Goal: Information Seeking & Learning: Learn about a topic

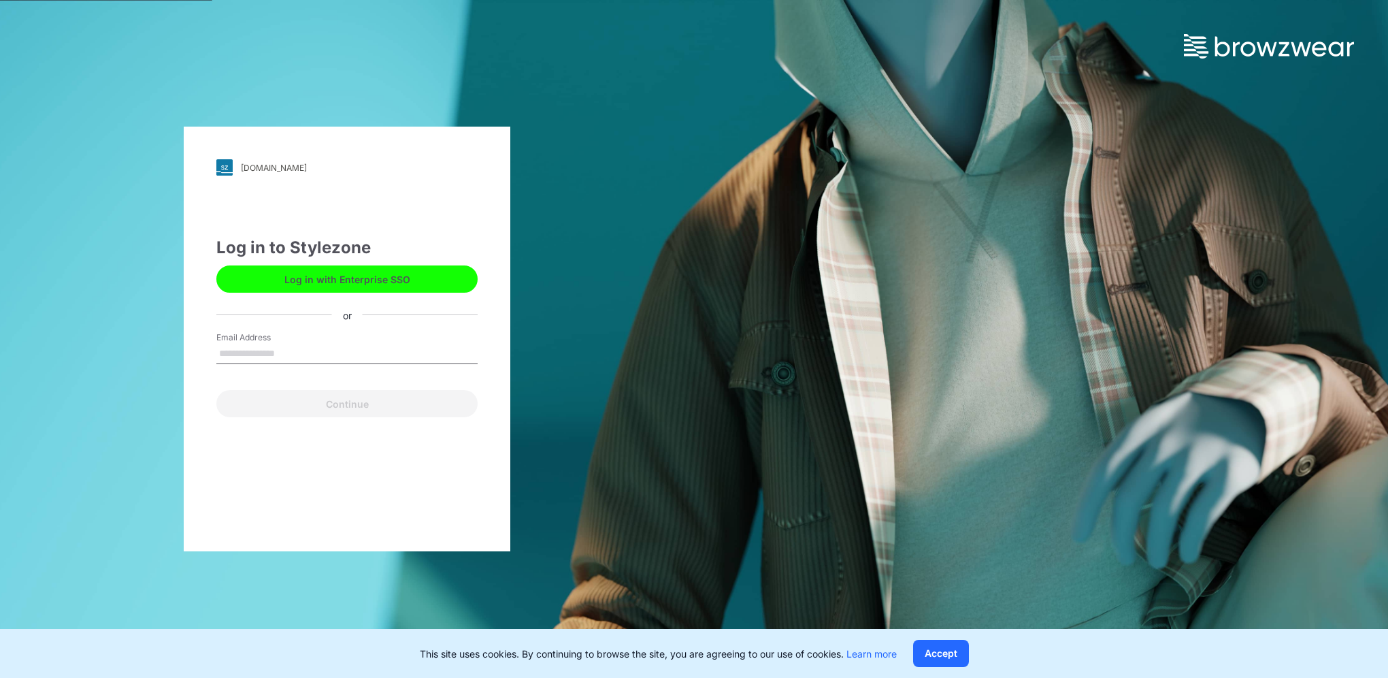
click at [294, 347] on input "Email Address" at bounding box center [346, 354] width 261 height 20
type input "**********"
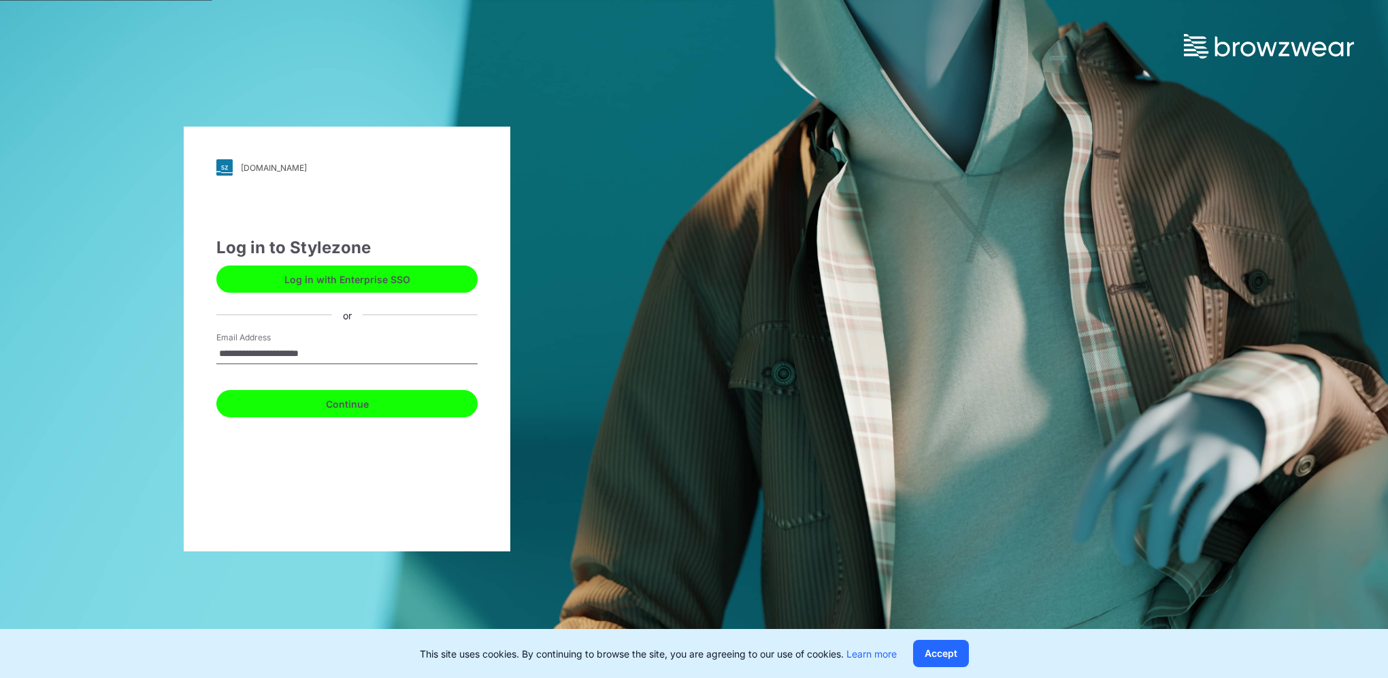
click at [314, 401] on button "Continue" at bounding box center [346, 403] width 261 height 27
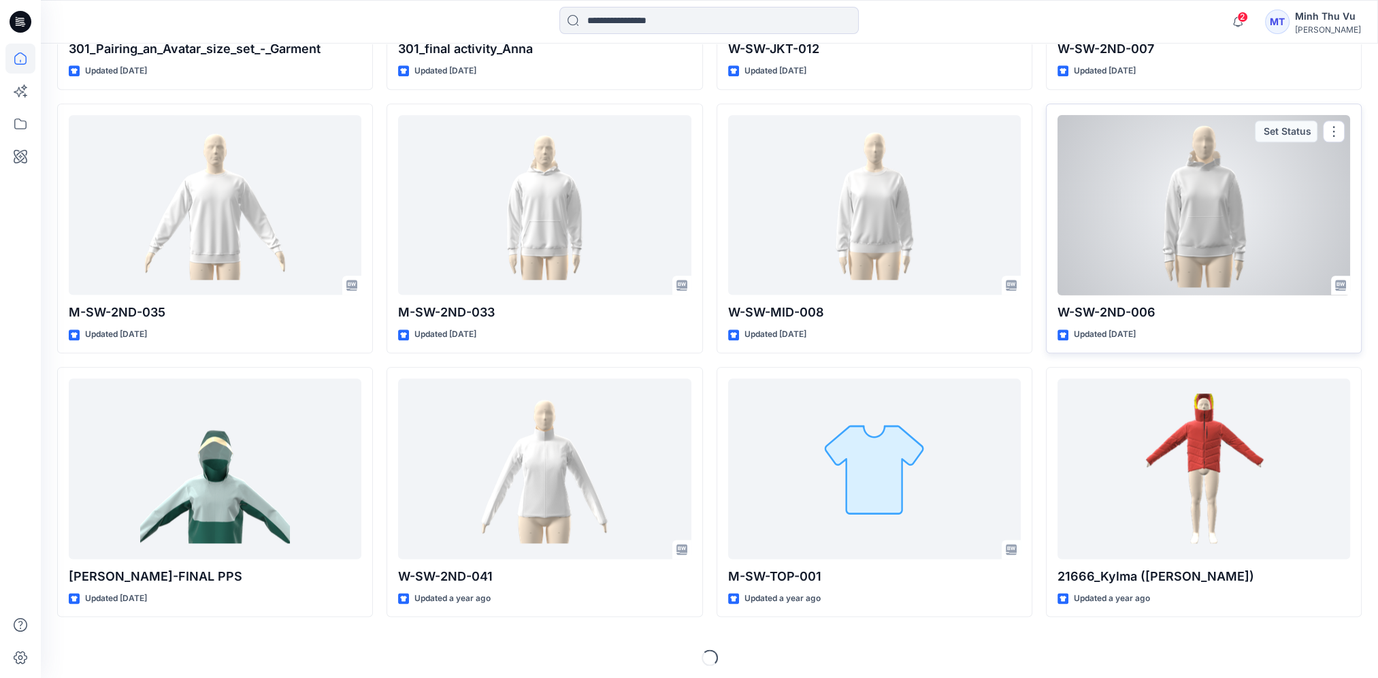
scroll to position [2190, 0]
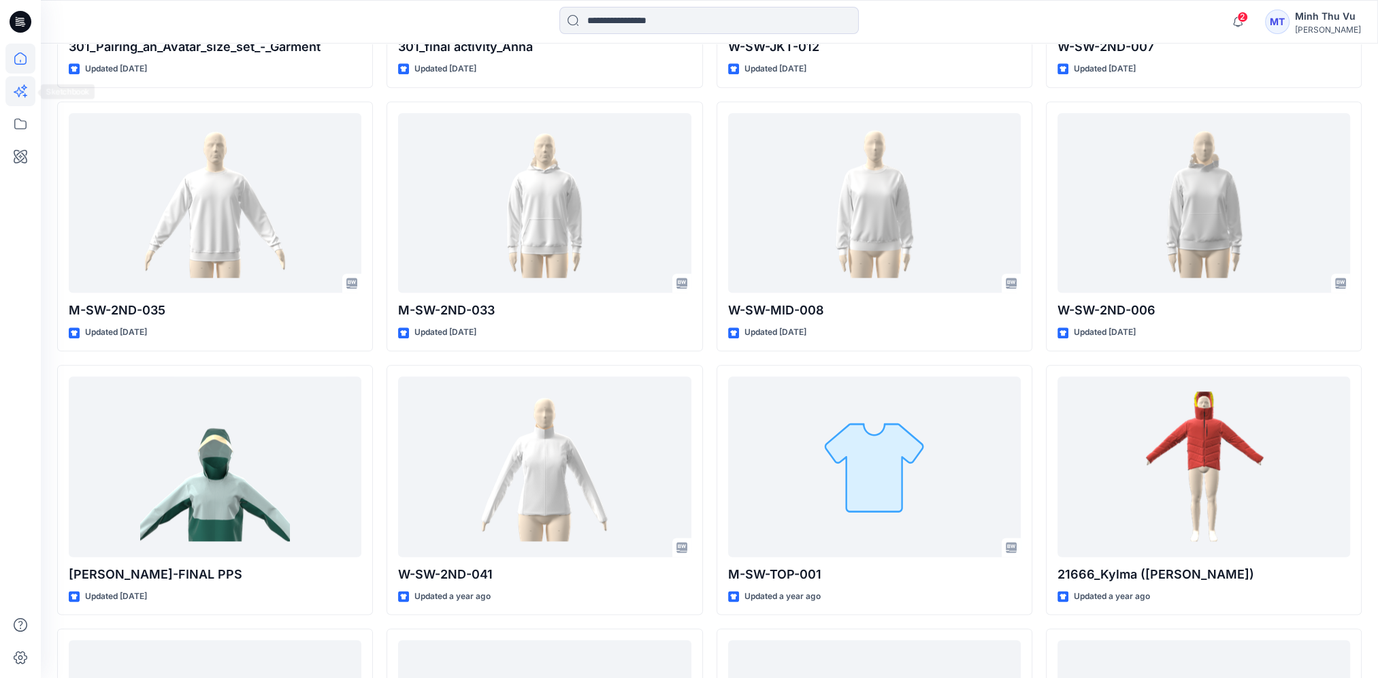
click at [16, 93] on icon at bounding box center [19, 92] width 10 height 10
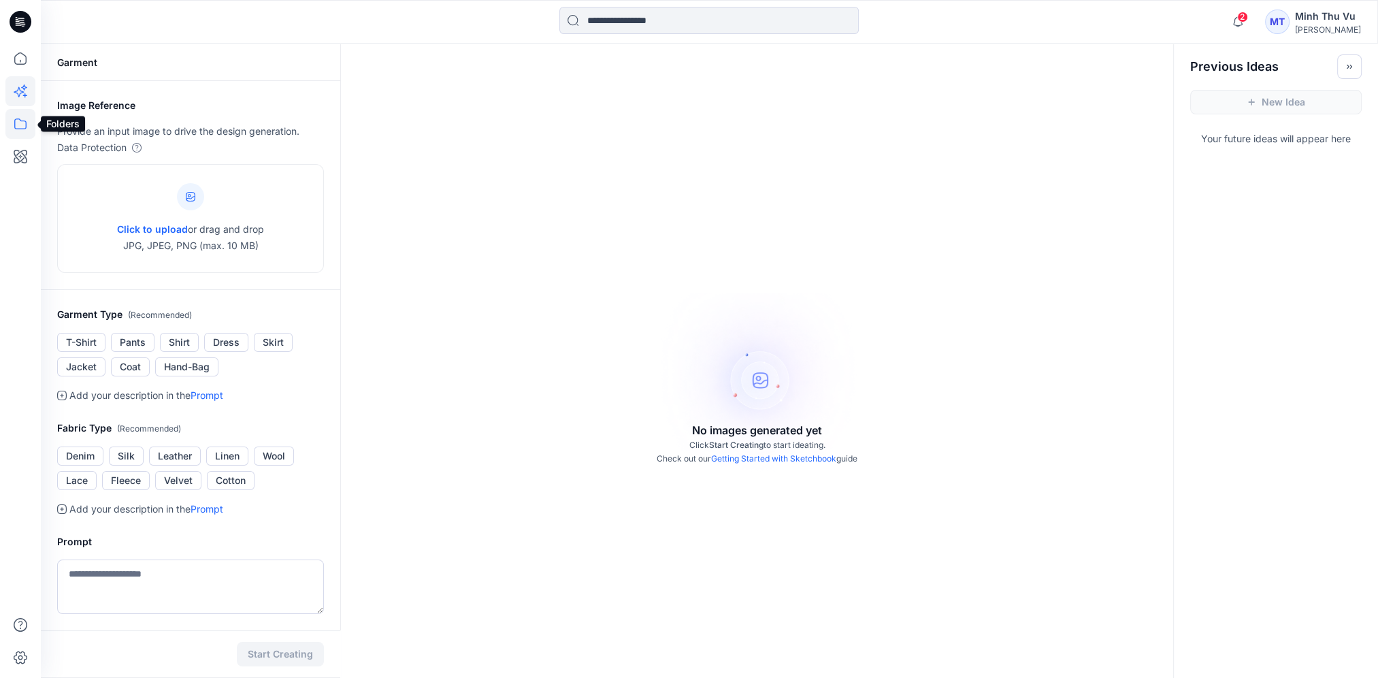
click at [15, 132] on icon at bounding box center [20, 124] width 30 height 30
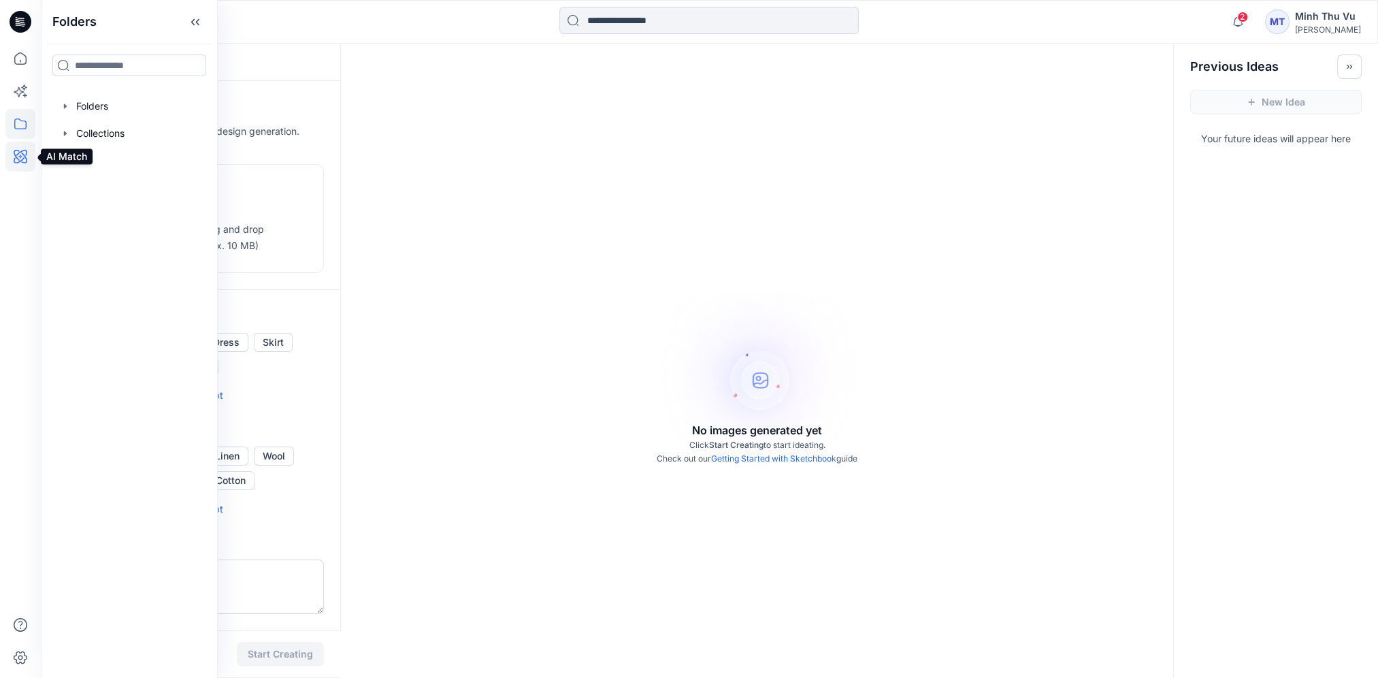
click at [19, 157] on icon at bounding box center [20, 156] width 4 height 4
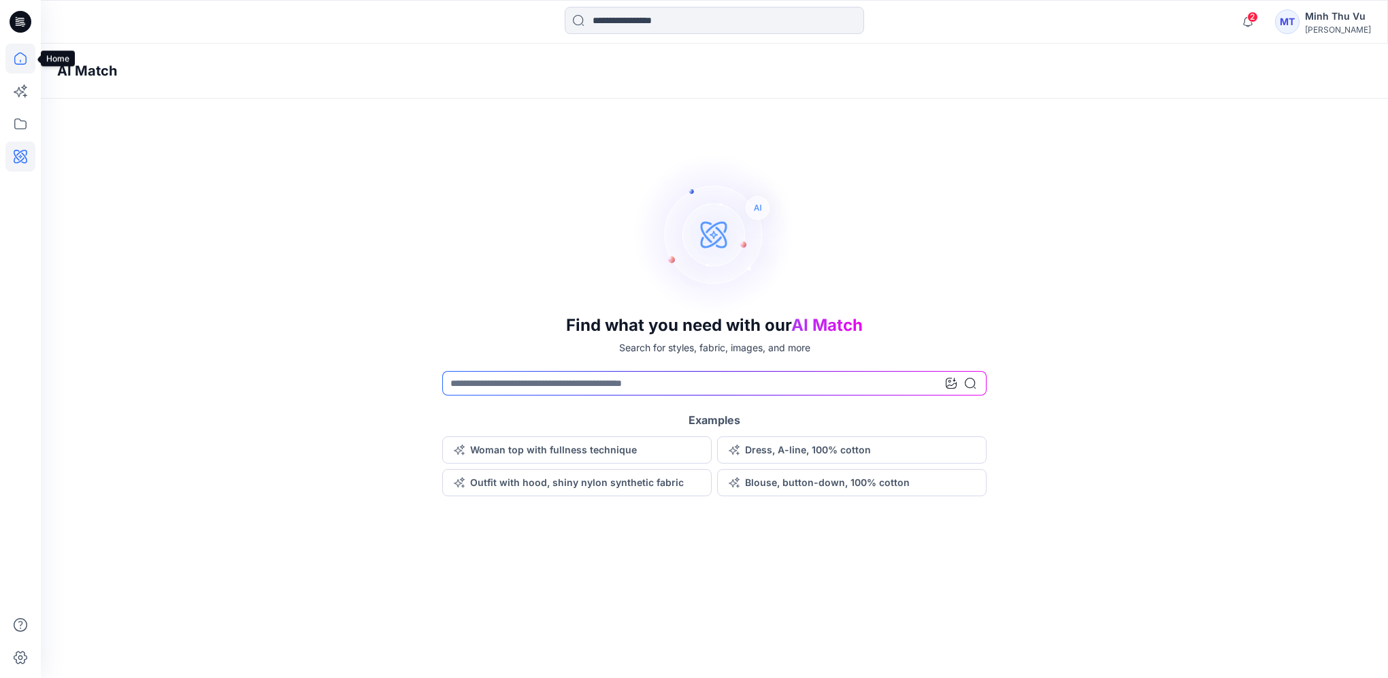
click at [27, 46] on icon at bounding box center [20, 59] width 30 height 30
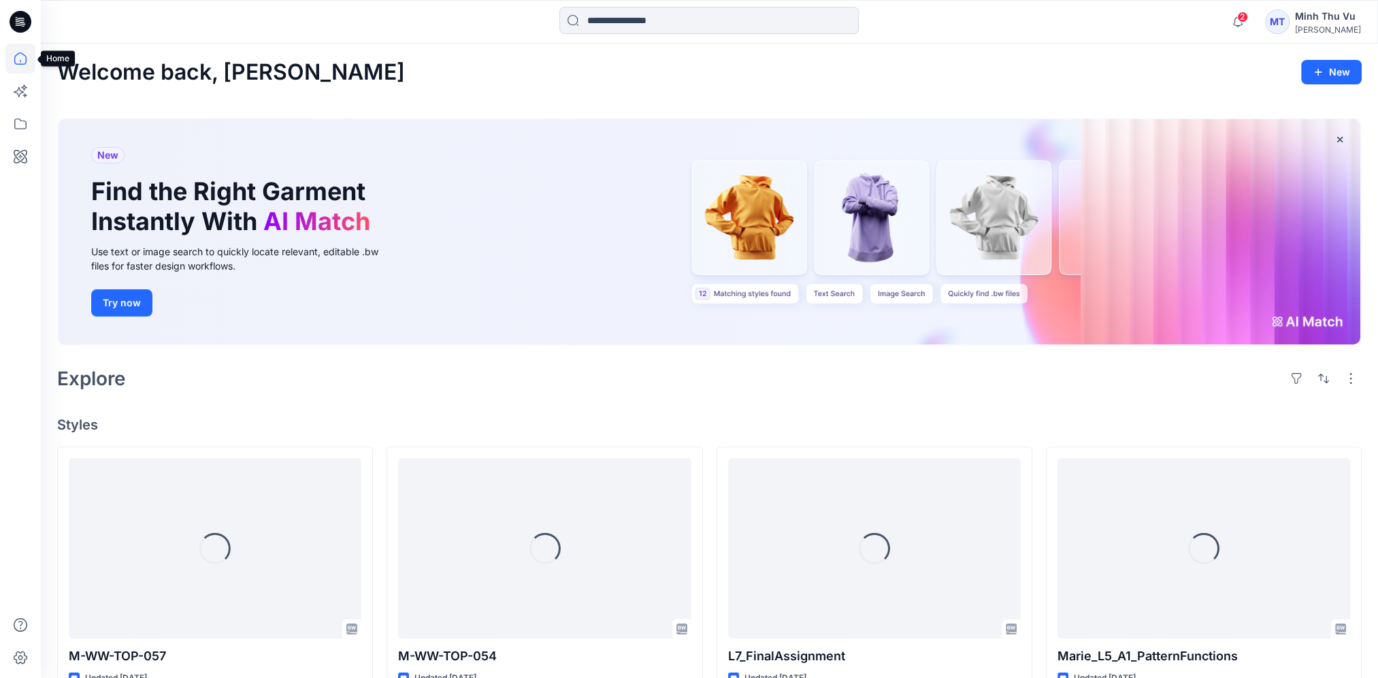
click at [19, 21] on icon at bounding box center [21, 22] width 22 height 44
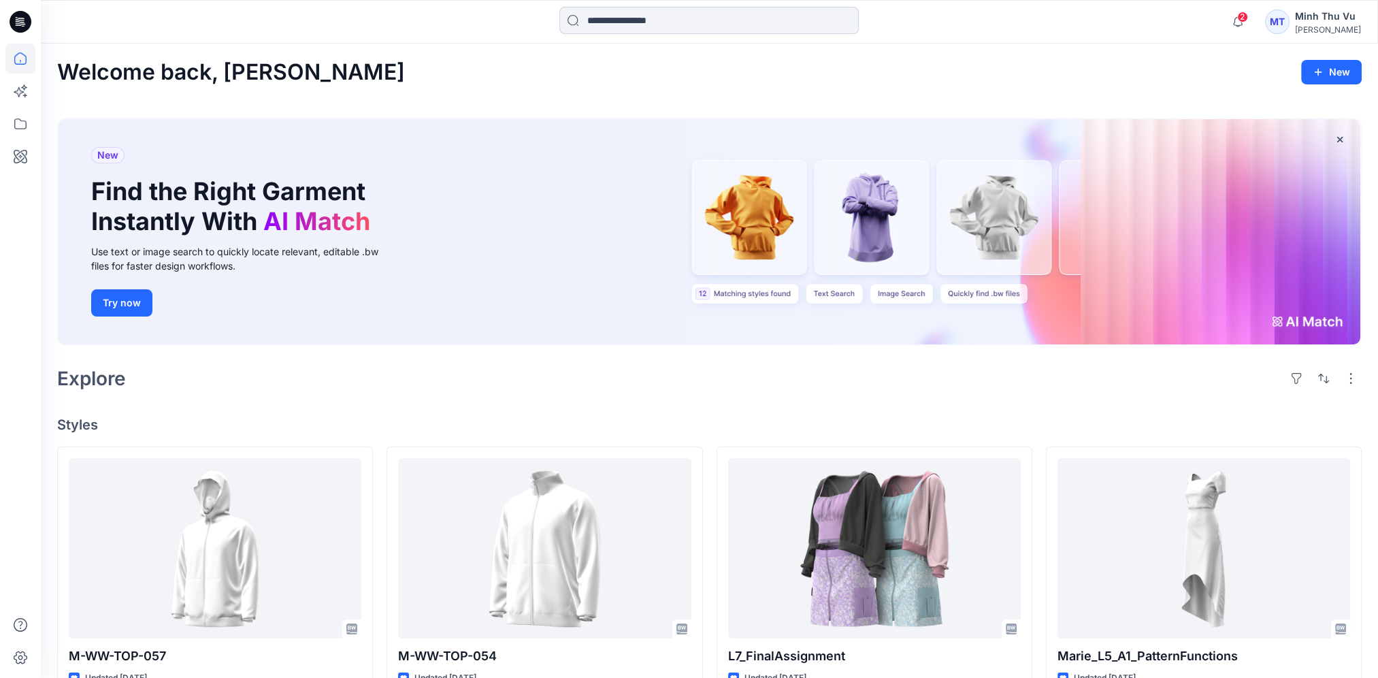
click at [678, 24] on input at bounding box center [708, 20] width 299 height 27
click at [421, 43] on div "Items 3D PS TEAM 3D PS TEAM RESORT/RACE [PERSON_NAME] 21462 - W SNOWMAKER SHELL…" at bounding box center [709, 22] width 1337 height 44
click at [1244, 21] on icon "button" at bounding box center [1238, 21] width 26 height 27
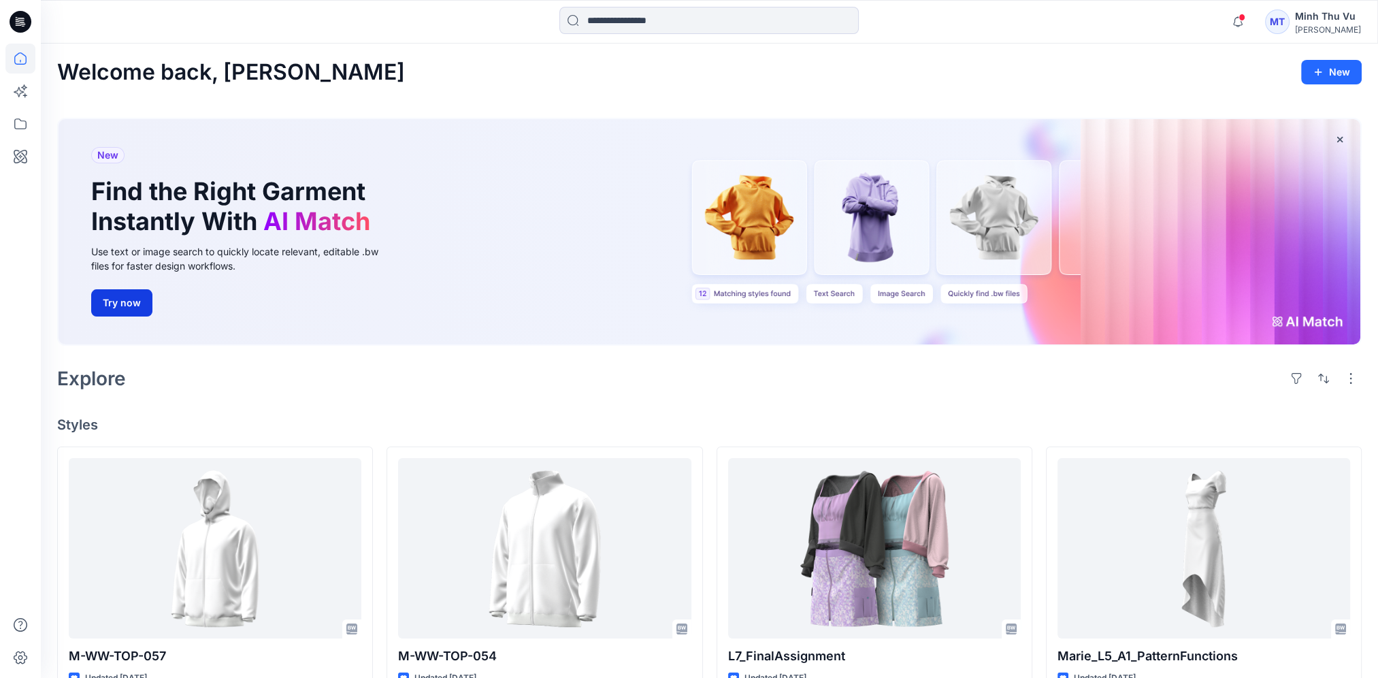
click at [139, 299] on button "Try now" at bounding box center [121, 302] width 61 height 27
click at [135, 309] on button "Try now" at bounding box center [121, 302] width 61 height 27
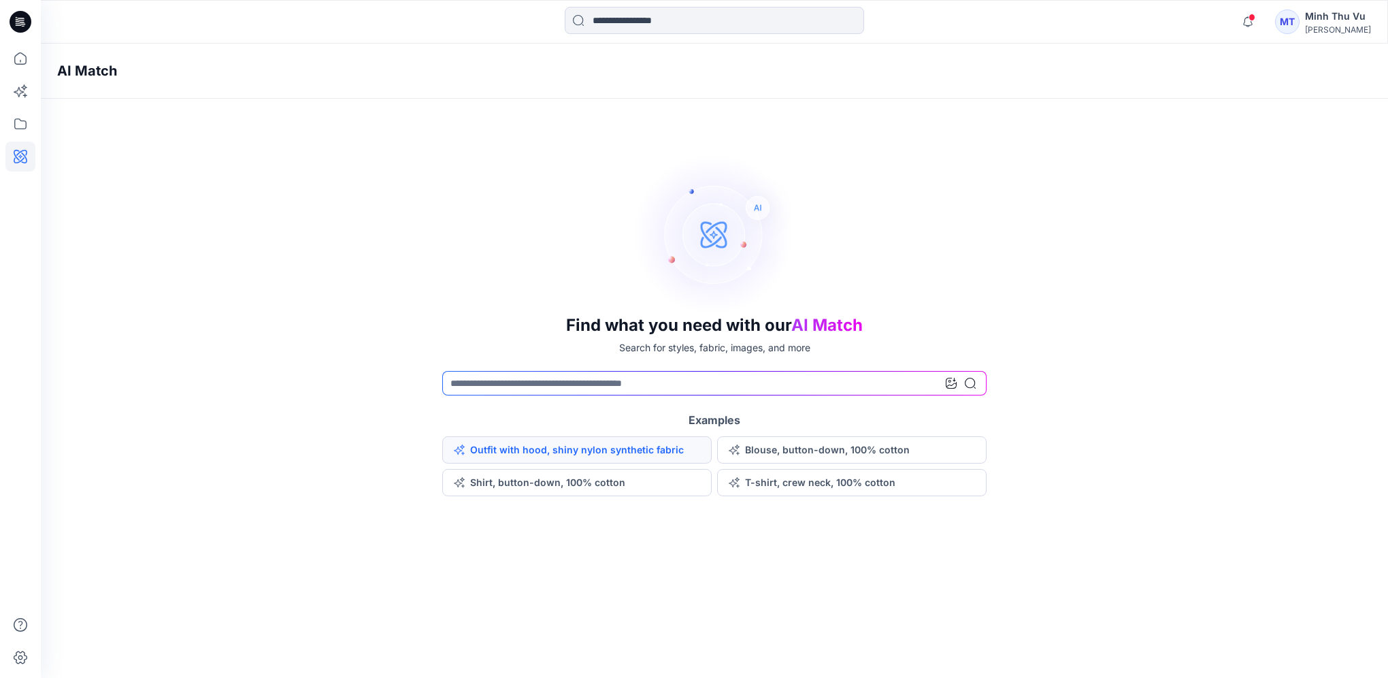
click at [656, 453] on button "Outfit with hood, shiny nylon synthetic fabric" at bounding box center [576, 449] width 269 height 27
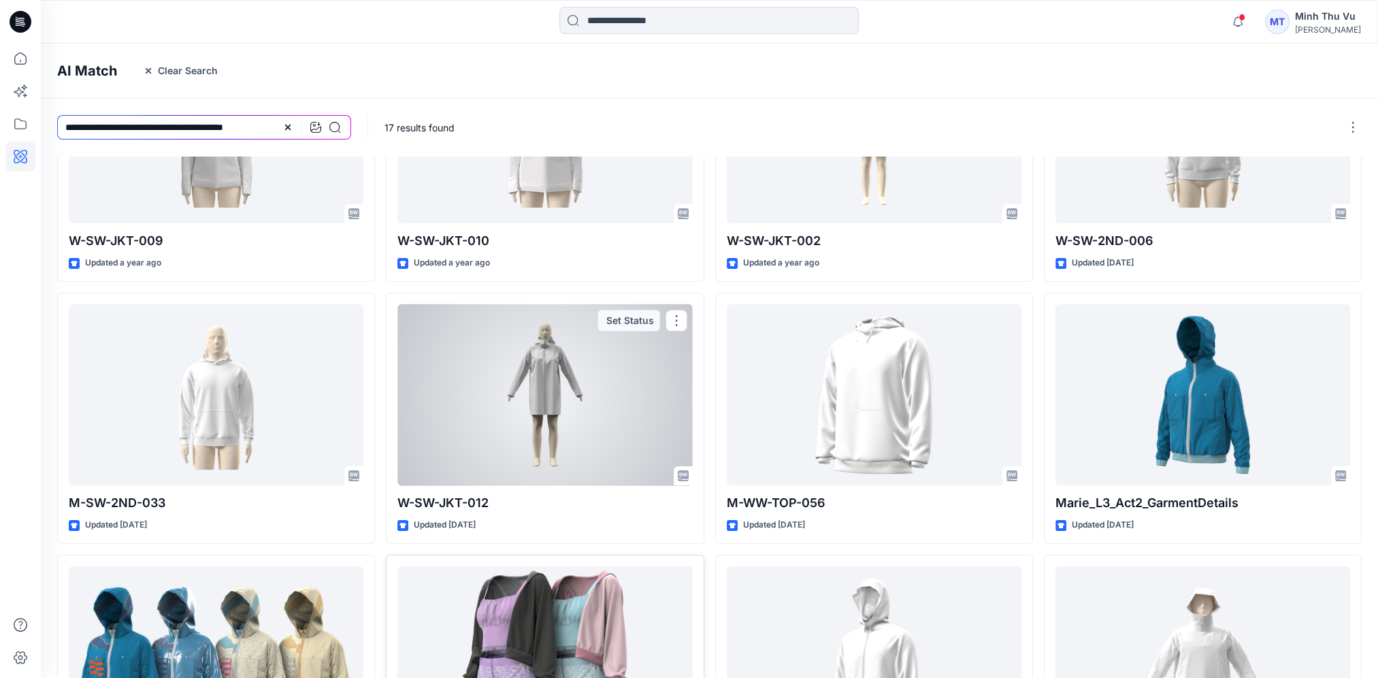
scroll to position [307, 0]
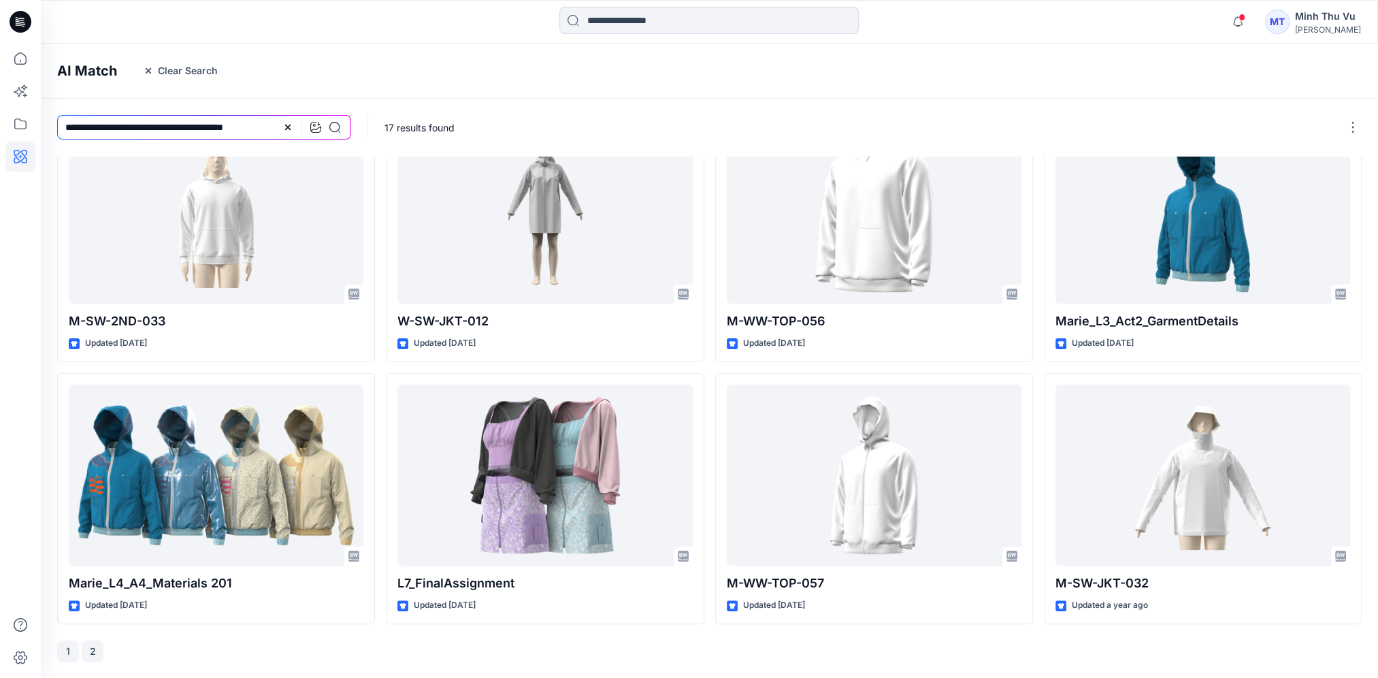
click at [95, 651] on button "2" at bounding box center [93, 651] width 22 height 22
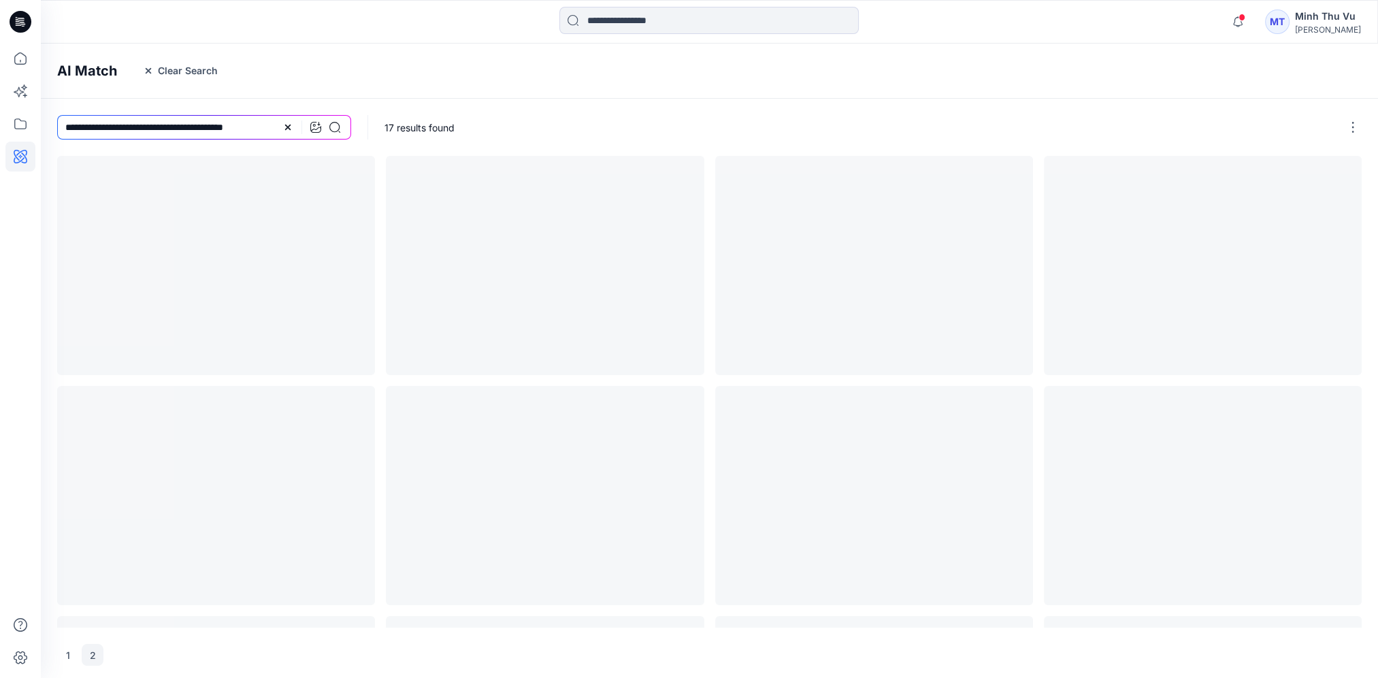
scroll to position [0, 0]
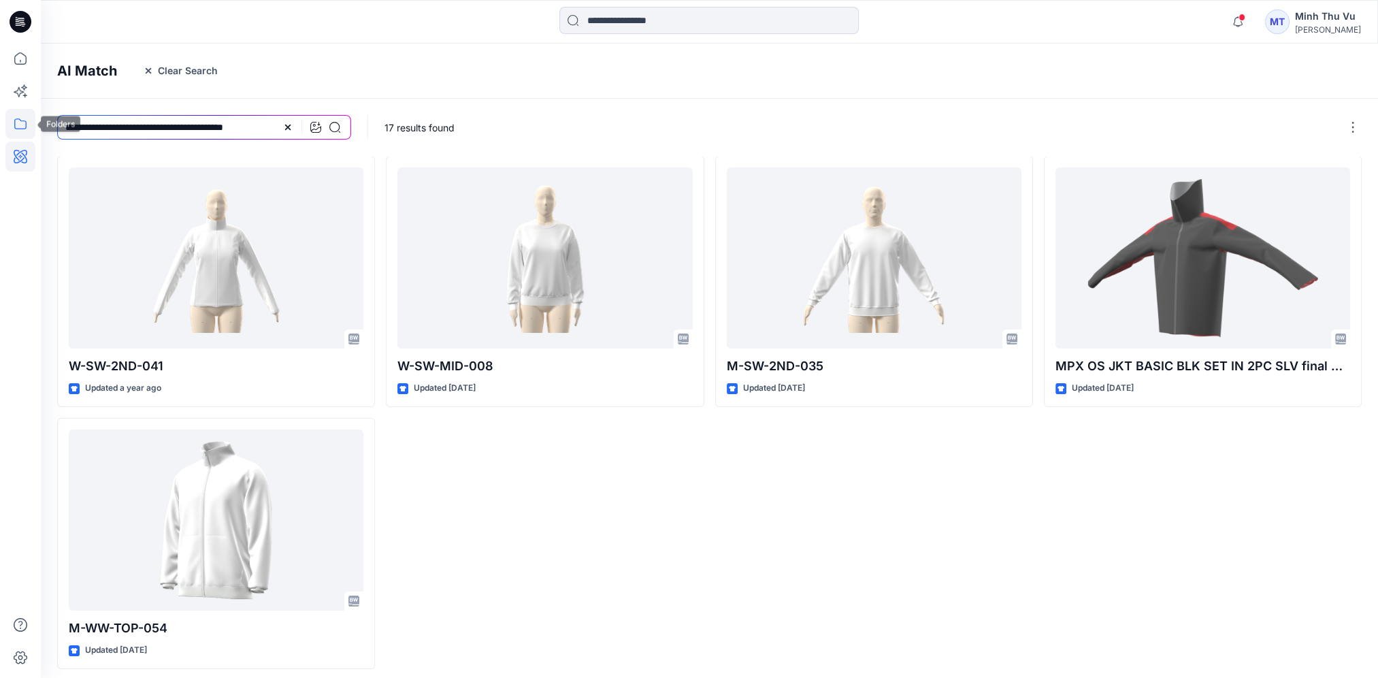
click at [10, 128] on icon at bounding box center [20, 124] width 30 height 30
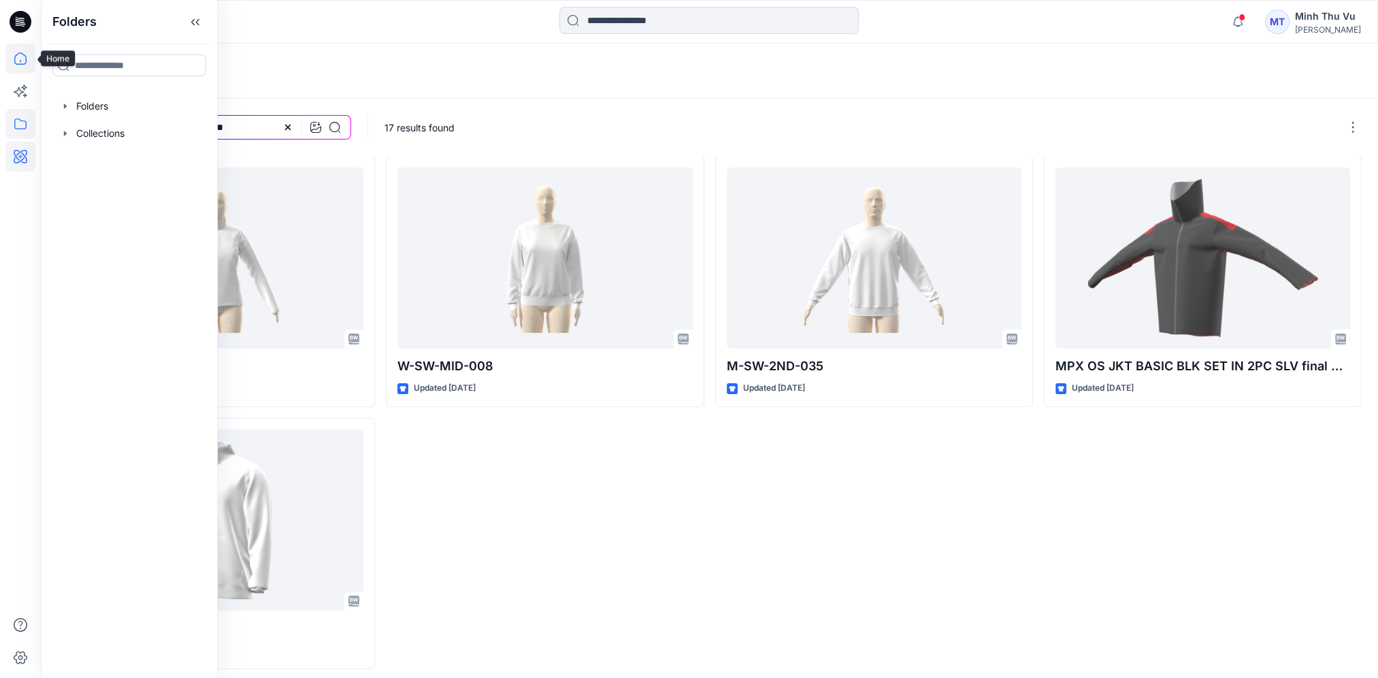
click at [12, 63] on icon at bounding box center [20, 59] width 30 height 30
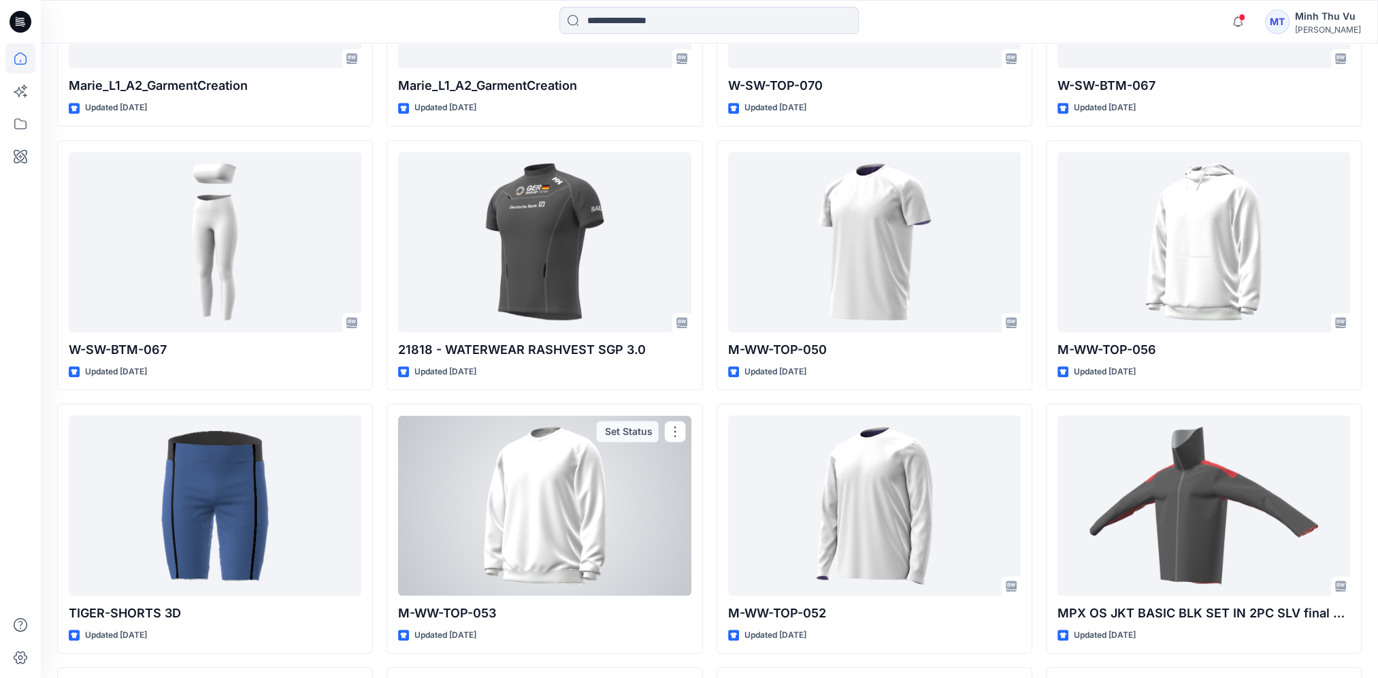
scroll to position [1089, 0]
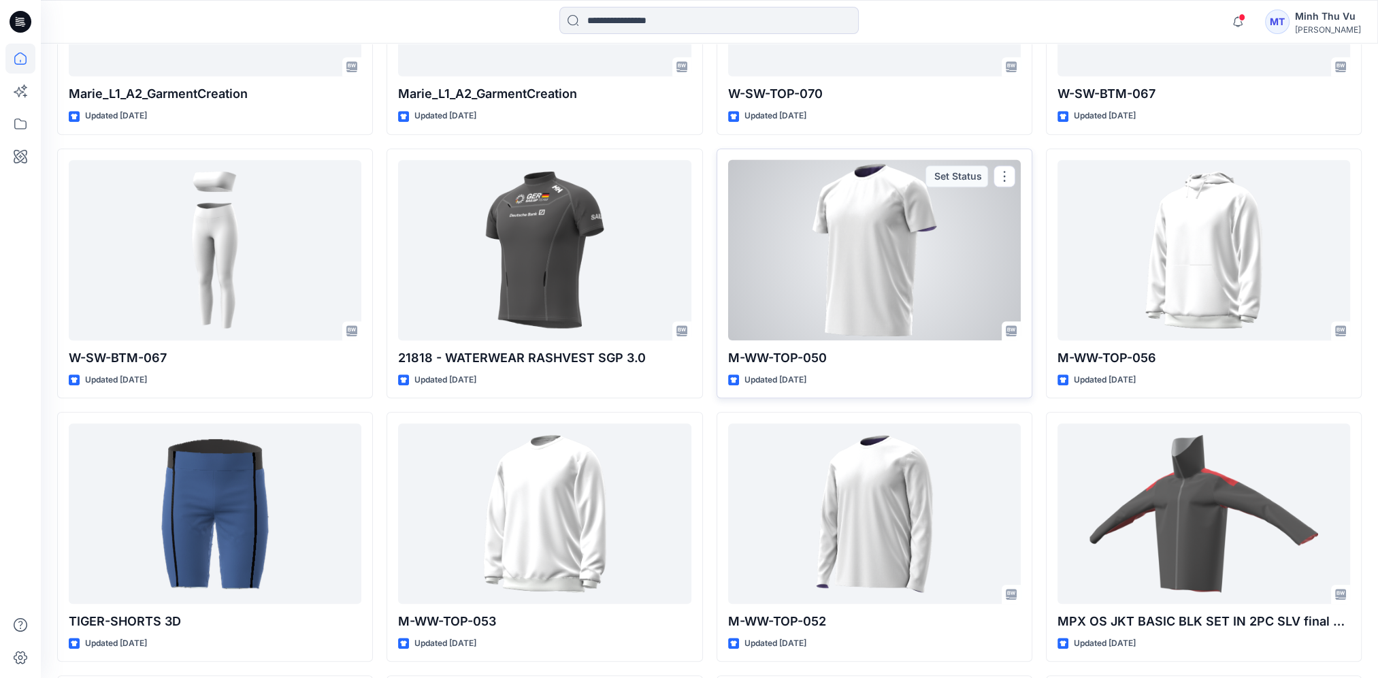
click at [880, 258] on div at bounding box center [874, 250] width 293 height 180
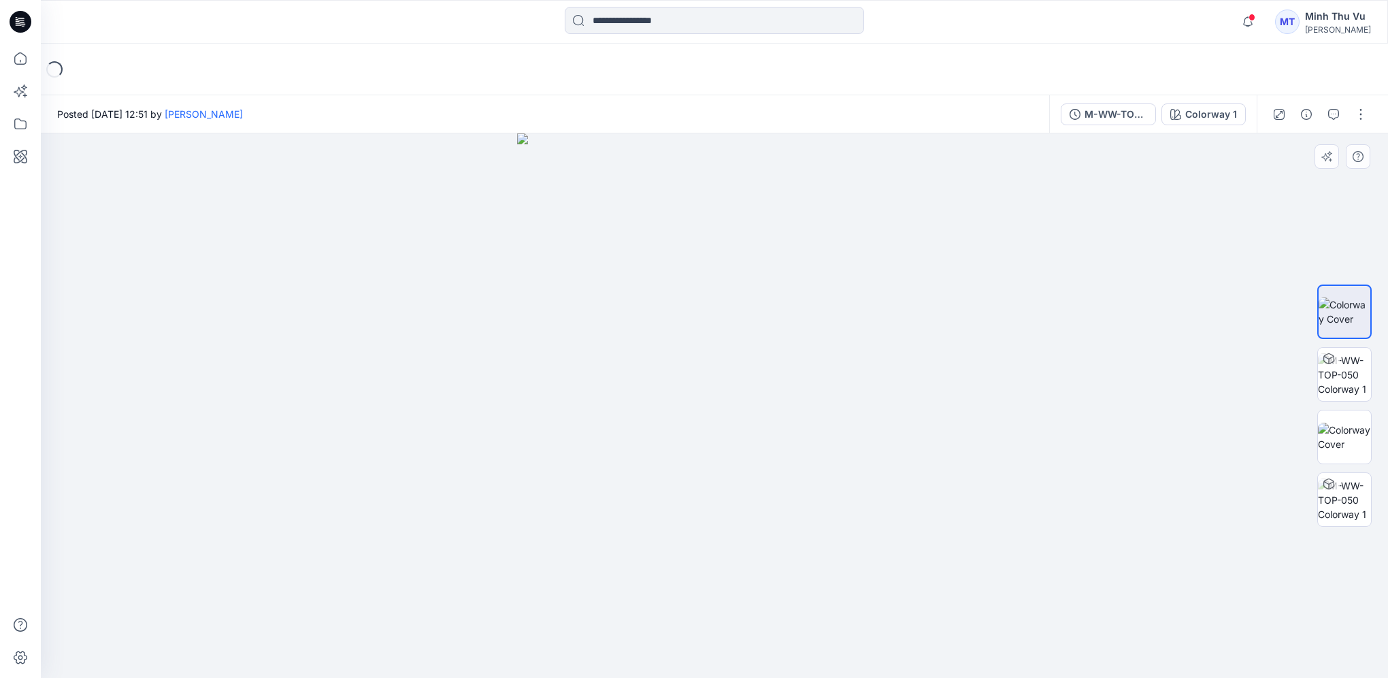
drag, startPoint x: 942, startPoint y: 365, endPoint x: 602, endPoint y: 363, distance: 340.2
click at [602, 363] on div at bounding box center [714, 405] width 1347 height 544
drag, startPoint x: 602, startPoint y: 363, endPoint x: 891, endPoint y: 363, distance: 289.9
click at [891, 363] on img at bounding box center [714, 405] width 394 height 544
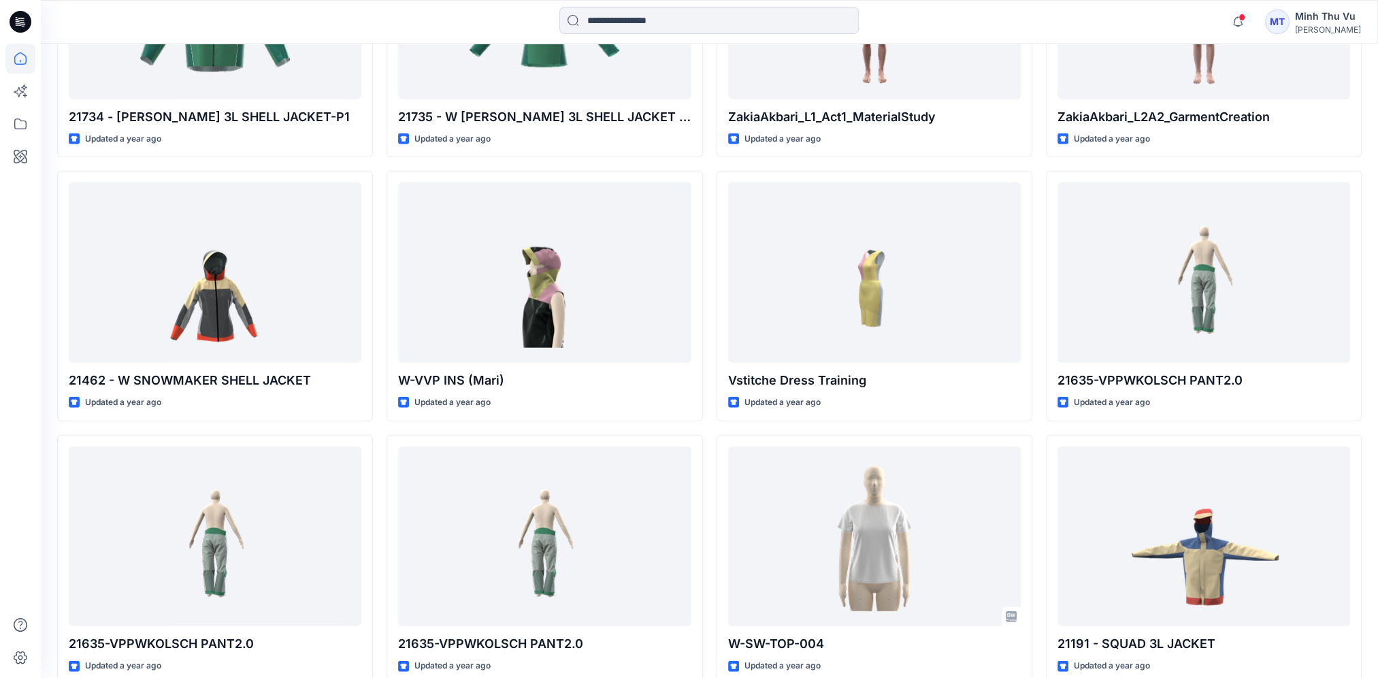
scroll to position [4560, 0]
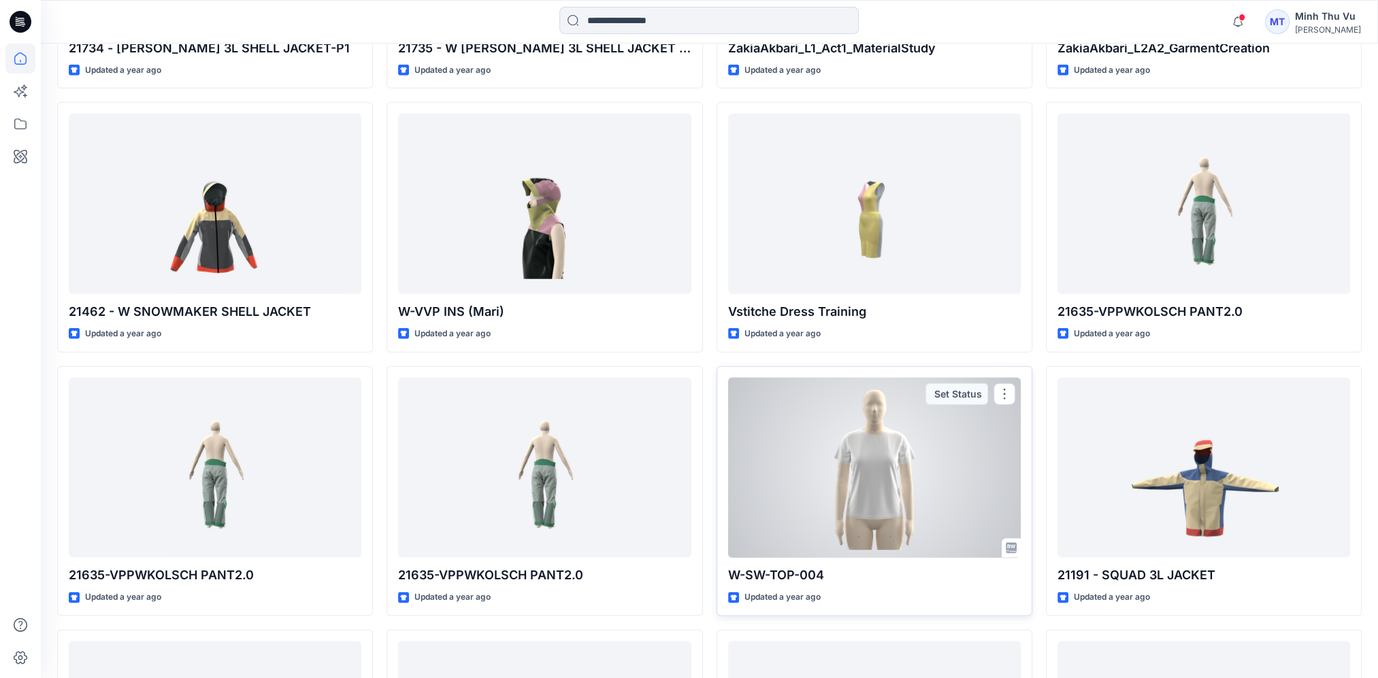
click at [879, 484] on div at bounding box center [874, 468] width 293 height 180
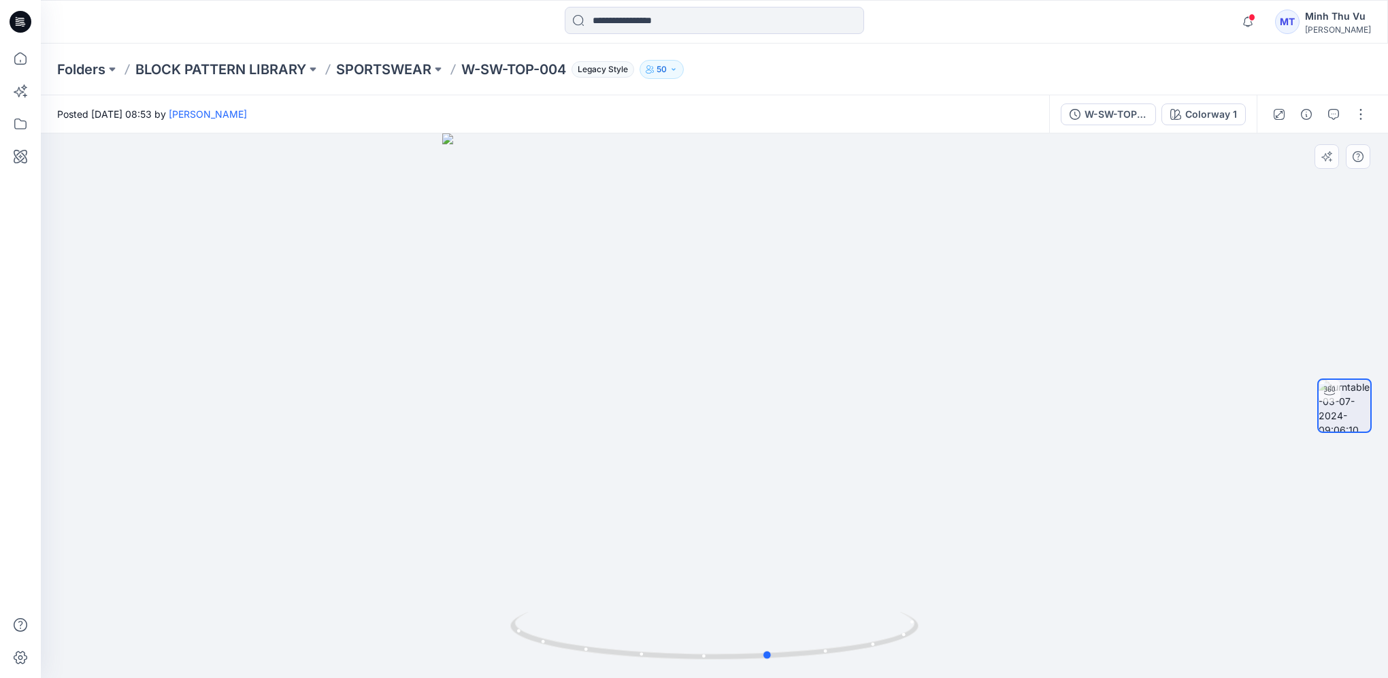
drag, startPoint x: 896, startPoint y: 449, endPoint x: 543, endPoint y: 439, distance: 353.3
click at [543, 439] on div at bounding box center [714, 405] width 1347 height 544
drag, startPoint x: 851, startPoint y: 457, endPoint x: 403, endPoint y: 429, distance: 448.6
click at [403, 429] on div at bounding box center [714, 405] width 1347 height 544
drag, startPoint x: 514, startPoint y: 376, endPoint x: 123, endPoint y: 340, distance: 392.9
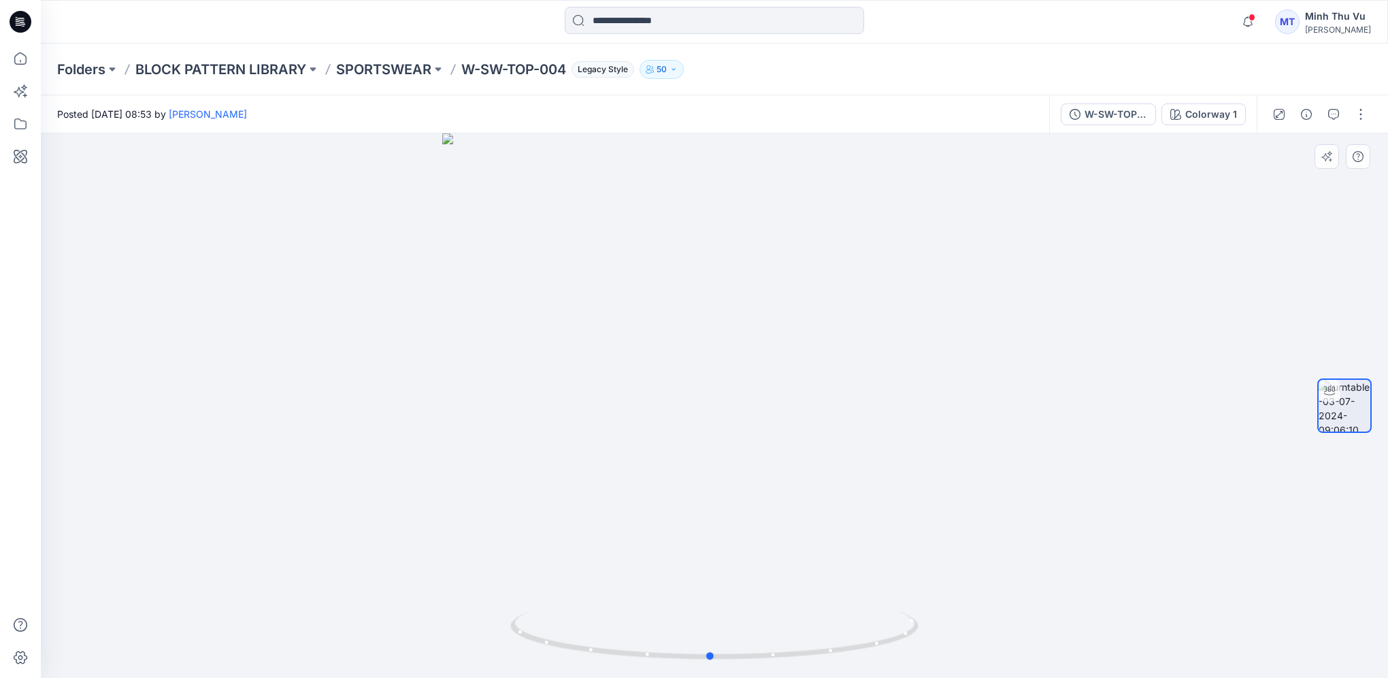
click at [123, 340] on div at bounding box center [714, 405] width 1347 height 544
drag, startPoint x: 272, startPoint y: 348, endPoint x: 445, endPoint y: 337, distance: 173.9
click at [445, 337] on div at bounding box center [714, 405] width 1347 height 544
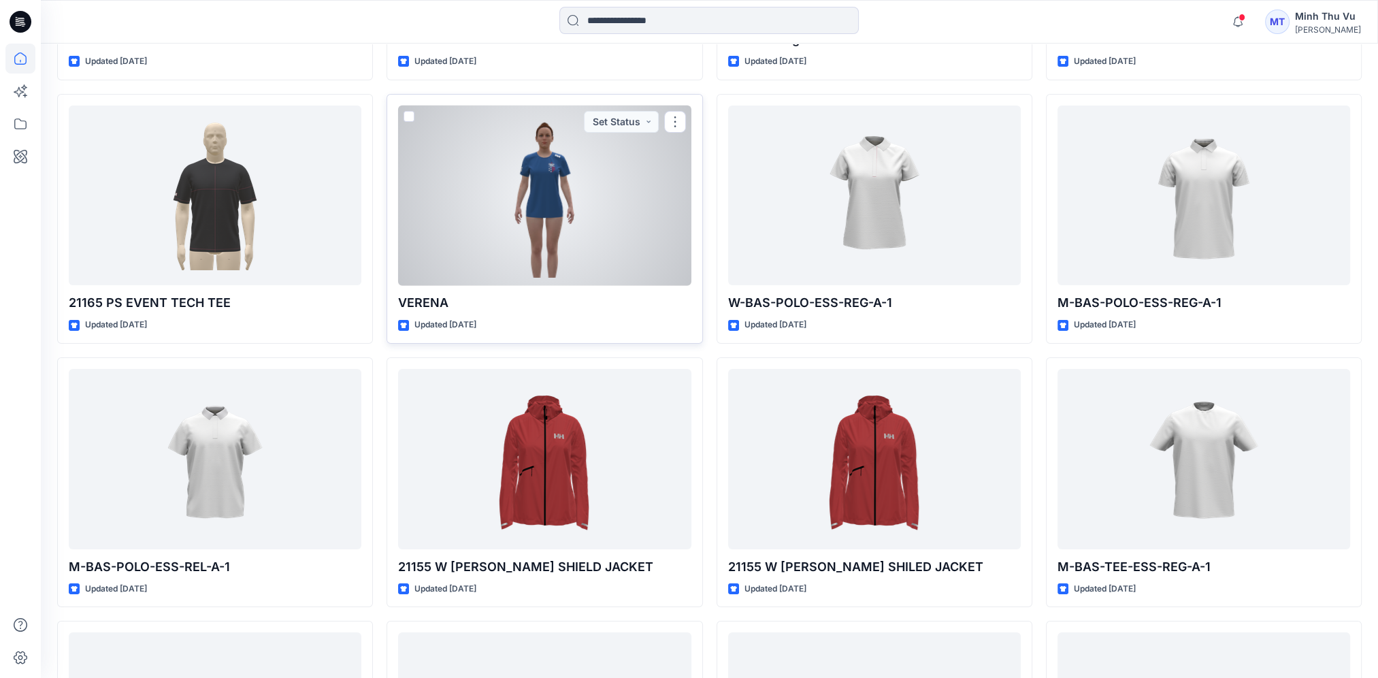
scroll to position [6753, 0]
